Goal: Task Accomplishment & Management: Use online tool/utility

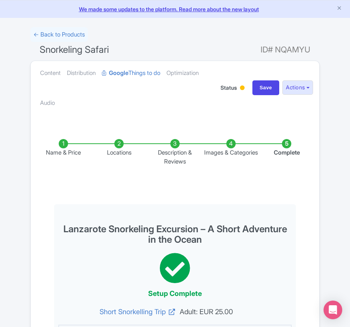
scroll to position [25, 0]
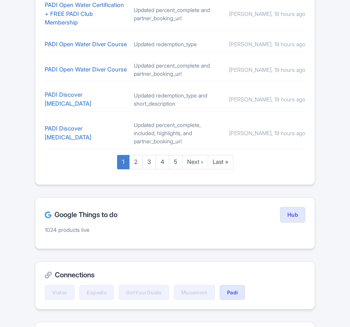
scroll to position [466, 0]
click at [332, 173] on div "Magpie recommends Translate your content Using Magpie's AI translation tool, yo…" at bounding box center [175, 63] width 350 height 954
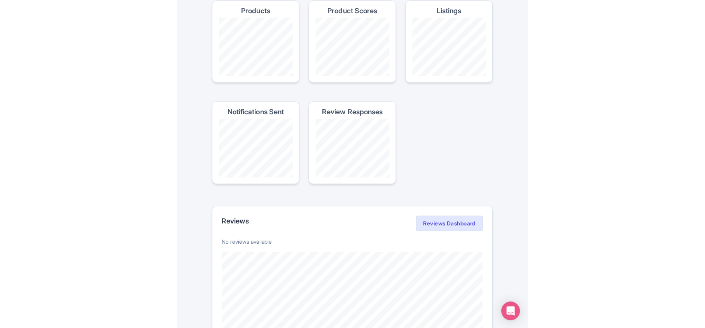
scroll to position [0, 0]
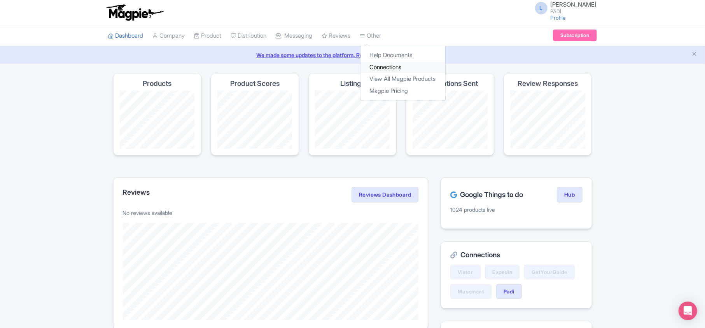
click at [349, 68] on link "Connections" at bounding box center [402, 67] width 85 height 12
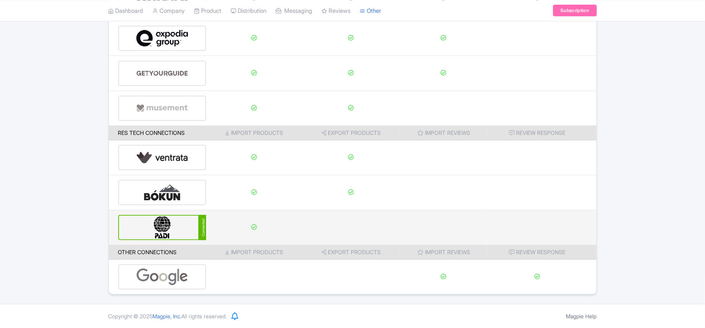
scroll to position [122, 0]
click at [153, 230] on img at bounding box center [162, 228] width 52 height 24
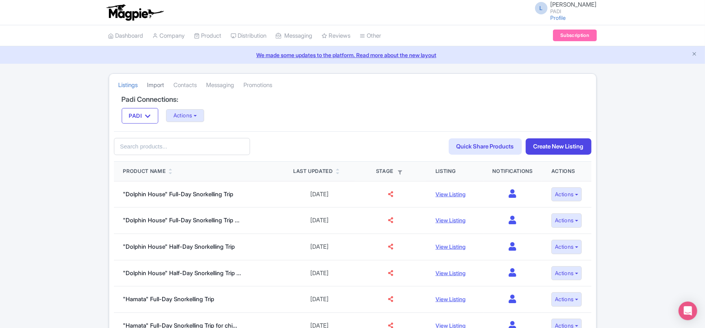
click at [156, 80] on link "Import" at bounding box center [155, 85] width 17 height 21
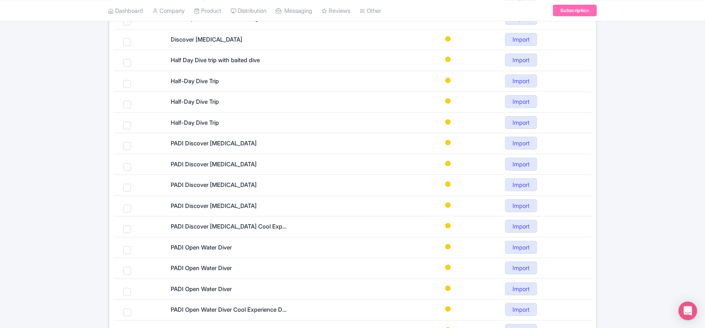
scroll to position [191, 0]
